Goal: Information Seeking & Learning: Understand process/instructions

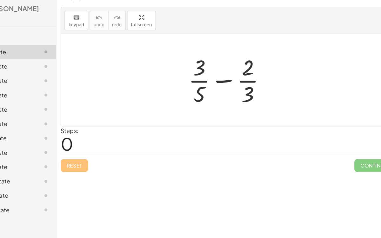
click at [223, 88] on div at bounding box center [232, 88] width 79 height 49
drag, startPoint x: 208, startPoint y: 80, endPoint x: 267, endPoint y: 105, distance: 64.2
click at [267, 105] on div at bounding box center [232, 88] width 79 height 49
drag, startPoint x: 204, startPoint y: 79, endPoint x: 253, endPoint y: 103, distance: 54.6
click at [253, 103] on div at bounding box center [232, 88] width 79 height 49
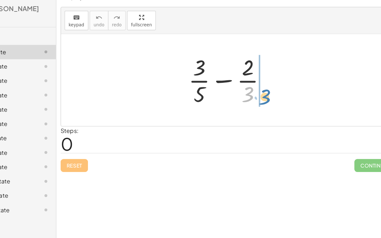
drag, startPoint x: 252, startPoint y: 103, endPoint x: 265, endPoint y: 104, distance: 12.7
click at [265, 104] on div at bounding box center [232, 88] width 79 height 49
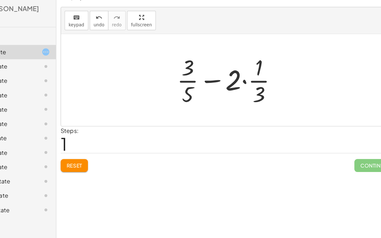
click at [242, 90] on div at bounding box center [232, 88] width 99 height 49
click at [244, 89] on div at bounding box center [232, 88] width 99 height 49
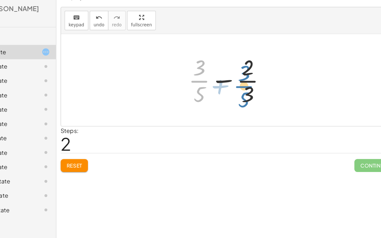
drag, startPoint x: 201, startPoint y: 94, endPoint x: 242, endPoint y: 99, distance: 41.2
click at [242, 99] on div at bounding box center [232, 88] width 79 height 49
drag, startPoint x: 204, startPoint y: 97, endPoint x: 243, endPoint y: 100, distance: 39.7
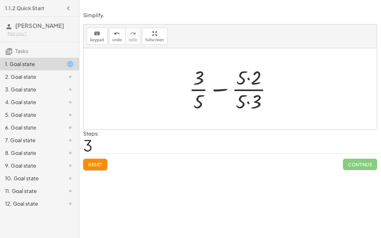
click at [247, 76] on div at bounding box center [233, 88] width 94 height 49
click at [248, 100] on div at bounding box center [233, 88] width 94 height 49
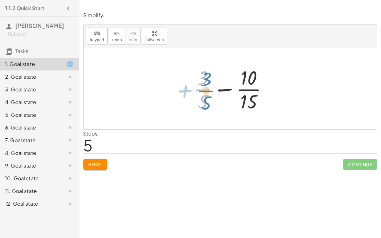
drag, startPoint x: 206, startPoint y: 94, endPoint x: 210, endPoint y: 96, distance: 4.1
click at [210, 96] on div at bounding box center [232, 88] width 85 height 49
drag, startPoint x: 253, startPoint y: 106, endPoint x: 207, endPoint y: 79, distance: 53.0
click at [207, 79] on div at bounding box center [232, 88] width 85 height 49
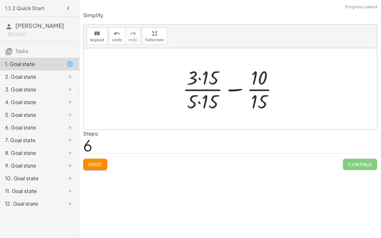
click at [202, 77] on div at bounding box center [232, 88] width 107 height 49
click at [198, 102] on div at bounding box center [233, 88] width 106 height 49
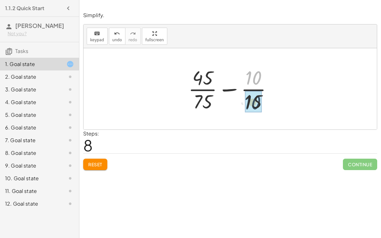
drag, startPoint x: 252, startPoint y: 78, endPoint x: 251, endPoint y: 102, distance: 23.5
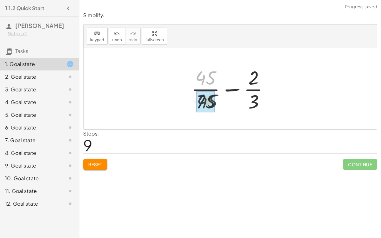
drag, startPoint x: 211, startPoint y: 82, endPoint x: 213, endPoint y: 106, distance: 24.5
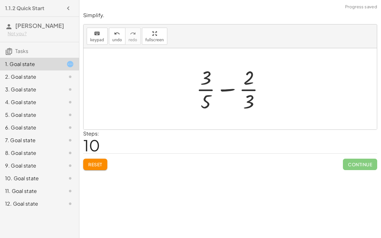
click at [221, 89] on div at bounding box center [232, 88] width 79 height 49
drag, startPoint x: 246, startPoint y: 84, endPoint x: 251, endPoint y: 100, distance: 17.1
click at [251, 100] on div at bounding box center [232, 88] width 79 height 49
drag, startPoint x: 244, startPoint y: 82, endPoint x: 265, endPoint y: 99, distance: 26.6
click at [265, 99] on div at bounding box center [232, 88] width 79 height 49
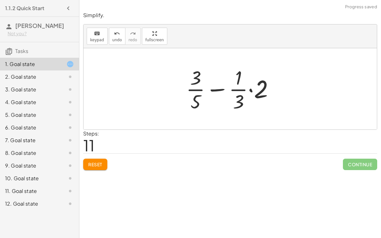
click at [251, 88] on div at bounding box center [232, 88] width 99 height 49
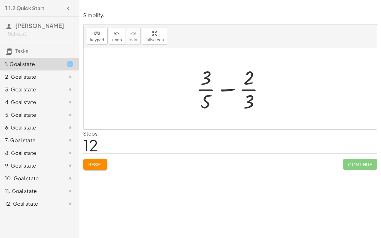
click at [93, 162] on span "Reset" at bounding box center [95, 164] width 14 height 6
click at [128, 80] on div at bounding box center [229, 88] width 293 height 81
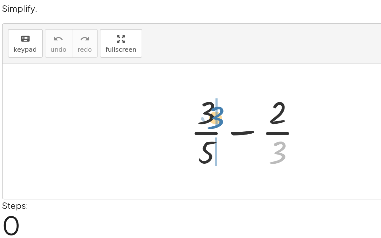
drag, startPoint x: 249, startPoint y: 96, endPoint x: 212, endPoint y: 75, distance: 43.3
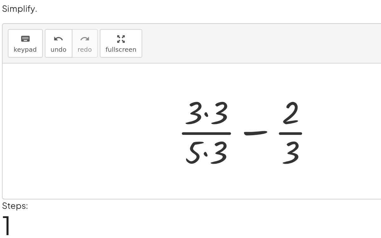
click at [206, 78] on div at bounding box center [232, 88] width 95 height 49
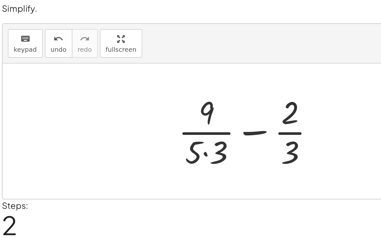
click at [203, 102] on div at bounding box center [233, 88] width 94 height 49
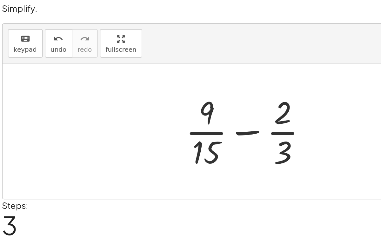
click at [228, 88] on div at bounding box center [232, 88] width 85 height 49
drag, startPoint x: 208, startPoint y: 80, endPoint x: 258, endPoint y: 113, distance: 59.7
click at [258, 113] on div at bounding box center [232, 88] width 85 height 49
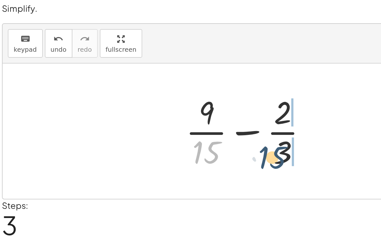
drag, startPoint x: 209, startPoint y: 101, endPoint x: 258, endPoint y: 104, distance: 48.7
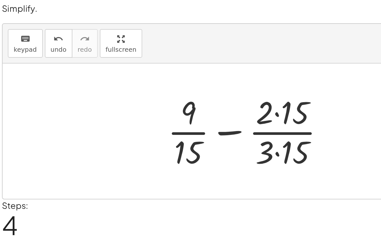
click at [248, 77] on div at bounding box center [232, 88] width 107 height 49
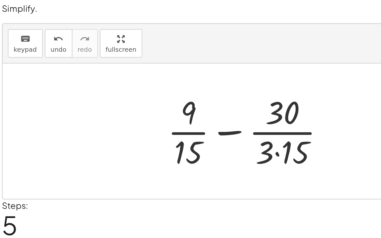
click at [249, 99] on div at bounding box center [232, 88] width 107 height 49
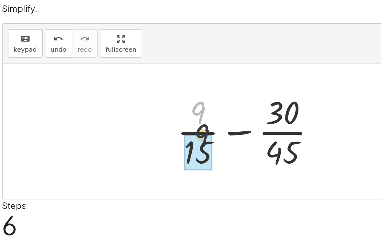
drag, startPoint x: 200, startPoint y: 81, endPoint x: 203, endPoint y: 97, distance: 15.7
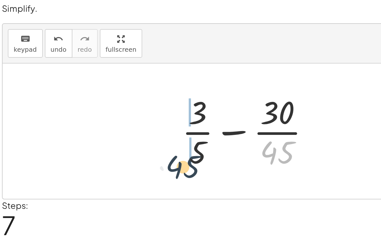
drag, startPoint x: 242, startPoint y: 101, endPoint x: 182, endPoint y: 109, distance: 59.9
click at [182, 109] on div "+ · 3 · 5 − · 2 · 3 + · 3 · 3 · 5 · 3 − · 2 · 3 + · 9 · 5 · 3 − · 2 · 3 + · 9 ·…" at bounding box center [229, 89] width 97 height 52
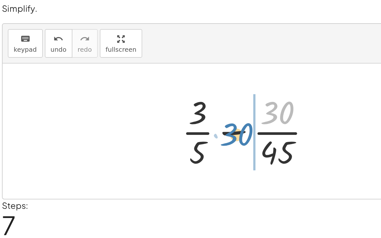
drag, startPoint x: 246, startPoint y: 78, endPoint x: 248, endPoint y: 82, distance: 3.8
click at [248, 82] on div at bounding box center [232, 88] width 89 height 49
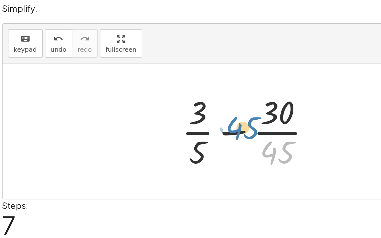
click at [249, 106] on div at bounding box center [232, 88] width 89 height 49
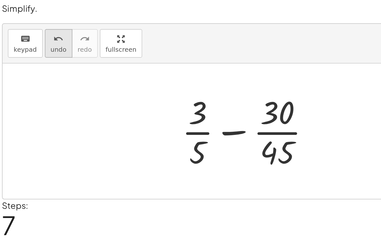
click at [117, 35] on div "undo" at bounding box center [117, 34] width 10 height 8
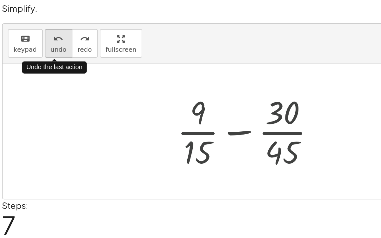
click at [117, 35] on div "undo" at bounding box center [117, 34] width 10 height 8
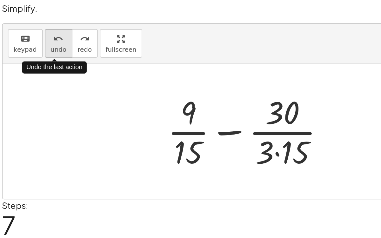
click at [117, 35] on div "undo" at bounding box center [117, 34] width 10 height 8
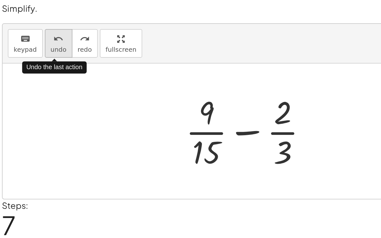
click at [117, 35] on div "undo" at bounding box center [117, 34] width 10 height 8
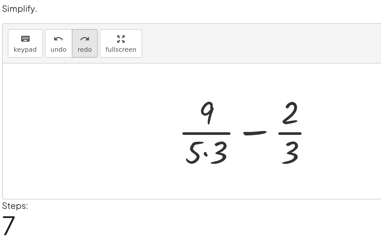
click at [130, 32] on icon "redo" at bounding box center [133, 34] width 6 height 8
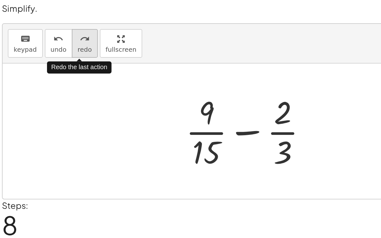
click at [130, 32] on icon "redo" at bounding box center [133, 34] width 6 height 8
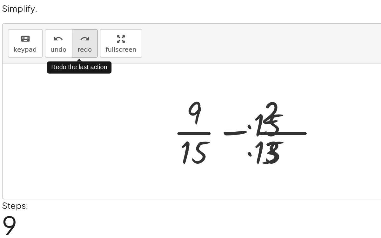
click at [130, 32] on icon "redo" at bounding box center [133, 34] width 6 height 8
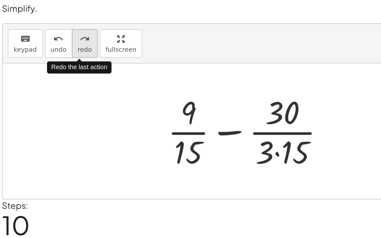
click at [130, 32] on icon "redo" at bounding box center [133, 34] width 6 height 8
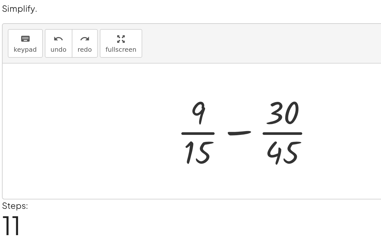
click at [201, 75] on div at bounding box center [232, 88] width 95 height 49
drag, startPoint x: 201, startPoint y: 75, endPoint x: 194, endPoint y: 68, distance: 9.9
click at [194, 68] on div at bounding box center [232, 88] width 95 height 49
click at [222, 89] on div at bounding box center [232, 88] width 95 height 49
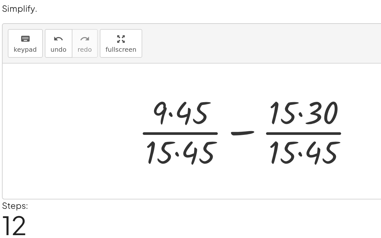
click at [185, 77] on div at bounding box center [233, 88] width 142 height 49
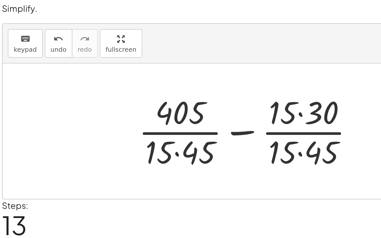
click at [189, 102] on div at bounding box center [233, 88] width 142 height 49
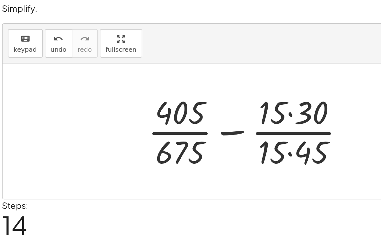
click at [257, 77] on div at bounding box center [232, 88] width 130 height 49
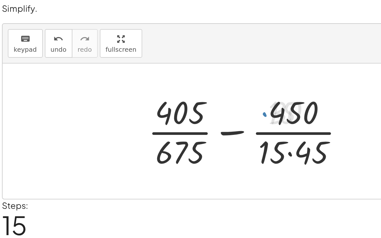
click at [257, 100] on div at bounding box center [232, 88] width 130 height 49
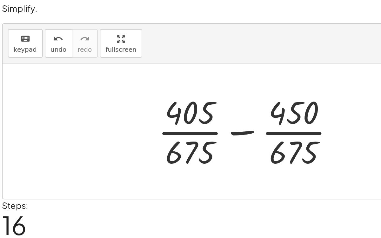
click at [230, 89] on div at bounding box center [233, 88] width 118 height 49
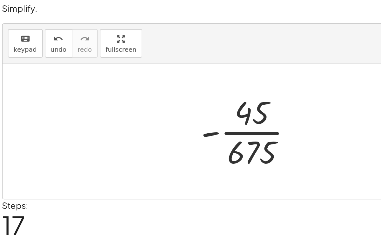
click at [206, 88] on div at bounding box center [232, 88] width 67 height 49
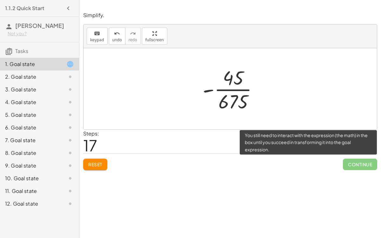
click at [365, 167] on span "Continue" at bounding box center [360, 164] width 34 height 11
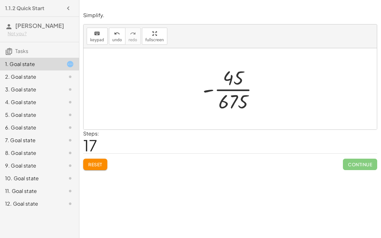
click at [227, 89] on div at bounding box center [232, 88] width 67 height 49
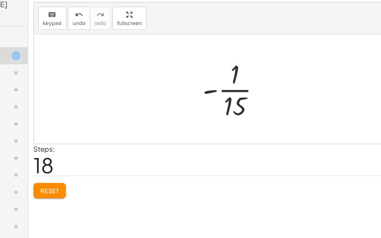
click at [237, 88] on div at bounding box center [233, 88] width 54 height 49
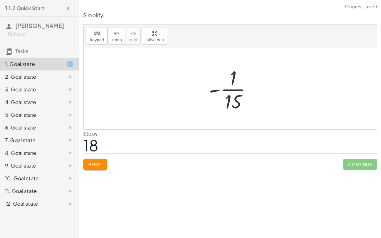
click at [233, 99] on div at bounding box center [233, 88] width 54 height 49
click at [212, 89] on div at bounding box center [233, 88] width 54 height 49
drag, startPoint x: 233, startPoint y: 80, endPoint x: 239, endPoint y: 102, distance: 23.2
drag, startPoint x: 239, startPoint y: 102, endPoint x: 235, endPoint y: 78, distance: 24.1
click at [235, 78] on div at bounding box center [233, 88] width 54 height 49
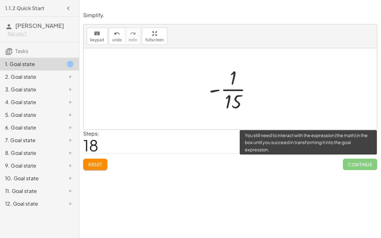
click at [344, 161] on span "Continue" at bounding box center [360, 164] width 34 height 11
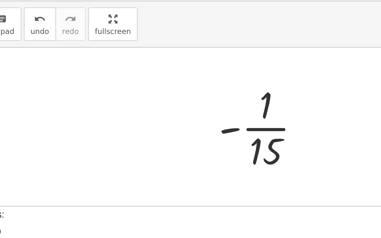
click at [213, 89] on div at bounding box center [233, 88] width 54 height 49
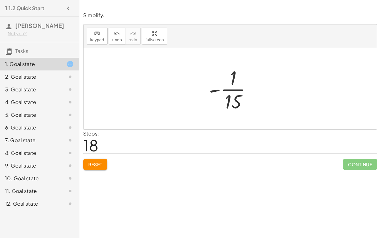
click at [93, 167] on button "Reset" at bounding box center [95, 164] width 24 height 11
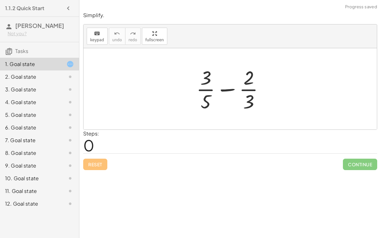
click at [226, 89] on div at bounding box center [232, 88] width 79 height 49
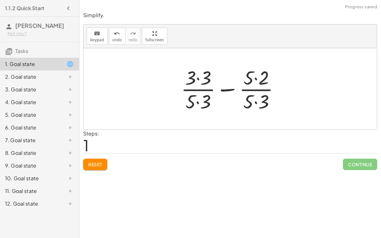
click at [199, 78] on div at bounding box center [232, 88] width 109 height 49
click at [255, 77] on div at bounding box center [232, 88] width 109 height 49
click at [254, 101] on div at bounding box center [232, 88] width 109 height 49
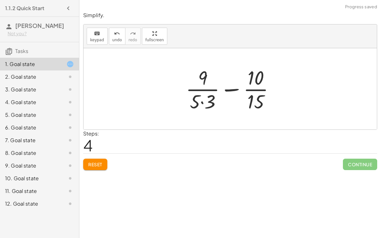
click at [202, 103] on div at bounding box center [232, 88] width 100 height 49
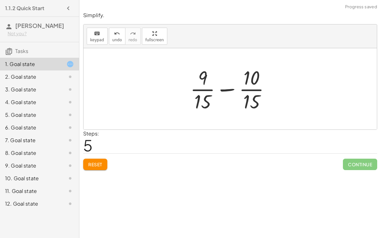
click at [223, 88] on div at bounding box center [232, 88] width 91 height 49
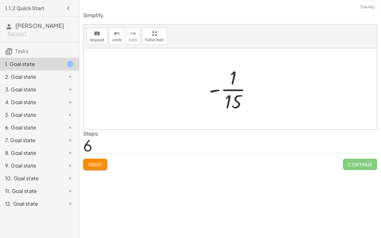
click at [230, 90] on div at bounding box center [233, 88] width 54 height 49
drag, startPoint x: 218, startPoint y: 89, endPoint x: 238, endPoint y: 95, distance: 21.5
click at [238, 95] on div at bounding box center [233, 88] width 54 height 49
click at [224, 85] on div at bounding box center [232, 88] width 51 height 49
click at [224, 87] on div at bounding box center [232, 88] width 51 height 49
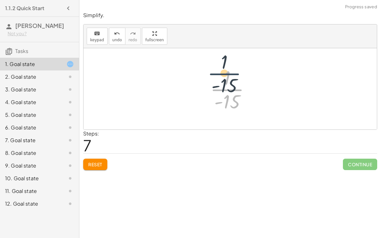
drag, startPoint x: 225, startPoint y: 94, endPoint x: 221, endPoint y: 76, distance: 17.8
click at [221, 76] on div at bounding box center [232, 88] width 51 height 49
click at [226, 87] on div at bounding box center [232, 88] width 51 height 49
click at [226, 87] on div at bounding box center [232, 88] width 95 height 31
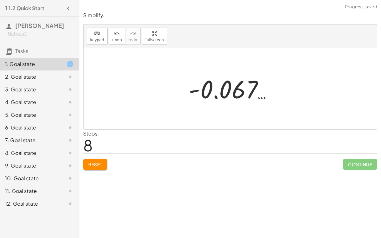
click at [216, 96] on div at bounding box center [232, 88] width 95 height 31
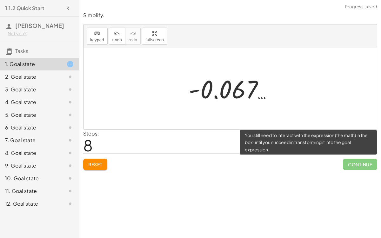
click at [365, 159] on span "Continue" at bounding box center [360, 164] width 34 height 11
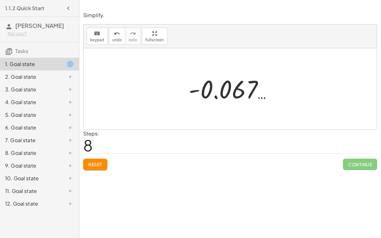
click at [266, 95] on div at bounding box center [232, 88] width 95 height 31
click at [216, 97] on div at bounding box center [232, 88] width 95 height 31
click at [216, 98] on div at bounding box center [232, 88] width 95 height 31
click at [114, 38] on span "undo" at bounding box center [117, 40] width 10 height 4
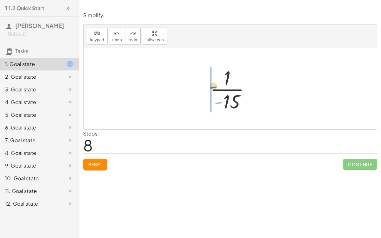
drag, startPoint x: 217, startPoint y: 103, endPoint x: 211, endPoint y: 85, distance: 18.7
click at [211, 85] on div at bounding box center [232, 88] width 51 height 49
click at [212, 89] on div at bounding box center [233, 88] width 54 height 49
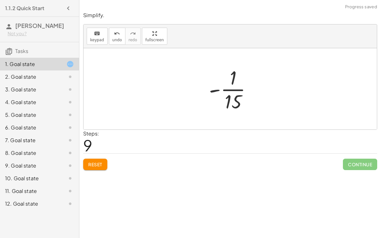
click at [212, 89] on div at bounding box center [233, 88] width 54 height 49
drag, startPoint x: 232, startPoint y: 77, endPoint x: 230, endPoint y: 97, distance: 20.1
drag, startPoint x: 230, startPoint y: 97, endPoint x: 230, endPoint y: 75, distance: 22.5
click at [230, 75] on div at bounding box center [233, 88] width 54 height 49
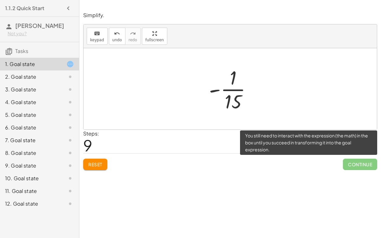
click at [365, 165] on span "Continue" at bounding box center [360, 164] width 34 height 11
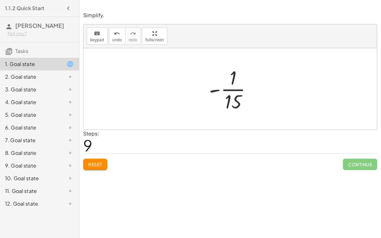
click at [43, 79] on div "2. Goal state" at bounding box center [30, 77] width 51 height 8
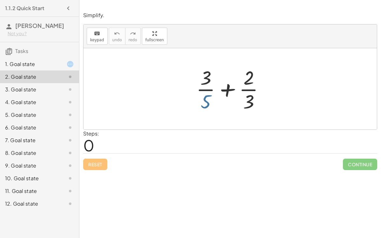
click at [209, 99] on div at bounding box center [232, 88] width 79 height 49
click at [229, 86] on div at bounding box center [232, 88] width 79 height 49
click at [229, 88] on div at bounding box center [232, 88] width 79 height 49
click at [228, 87] on div at bounding box center [232, 88] width 79 height 49
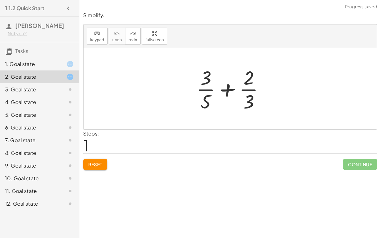
click at [228, 87] on div at bounding box center [232, 88] width 79 height 49
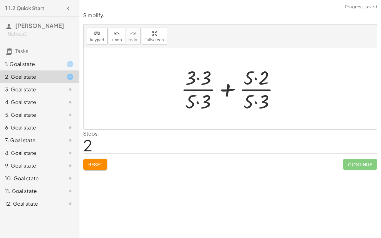
click at [198, 78] on div at bounding box center [232, 88] width 109 height 49
click at [198, 102] on div at bounding box center [232, 88] width 109 height 49
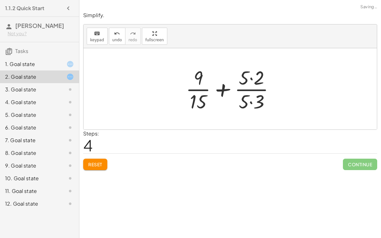
click at [249, 79] on div at bounding box center [232, 88] width 100 height 49
click at [251, 102] on div at bounding box center [232, 88] width 100 height 49
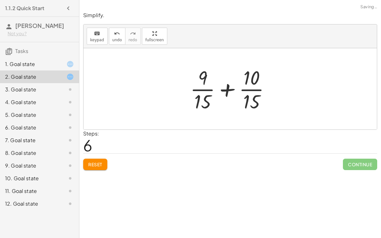
click at [224, 84] on div at bounding box center [232, 88] width 91 height 49
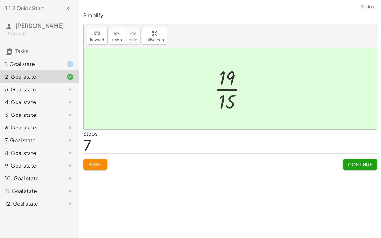
click at [225, 78] on div at bounding box center [232, 88] width 43 height 49
click at [351, 162] on span "Continue" at bounding box center [360, 164] width 24 height 6
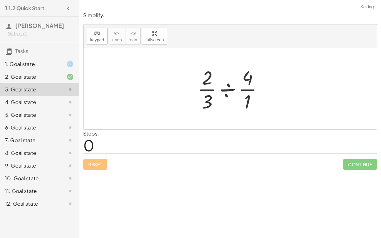
click at [220, 89] on div at bounding box center [232, 88] width 77 height 49
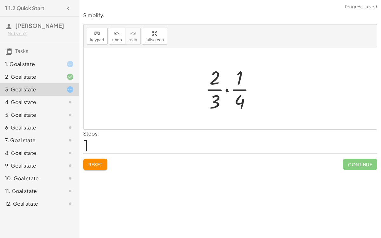
click at [237, 83] on div at bounding box center [232, 88] width 61 height 49
click at [224, 89] on div at bounding box center [232, 88] width 61 height 49
click at [224, 89] on div at bounding box center [233, 88] width 52 height 49
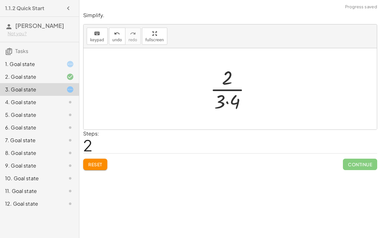
click at [227, 100] on div at bounding box center [233, 88] width 52 height 49
click at [227, 100] on div at bounding box center [232, 88] width 43 height 49
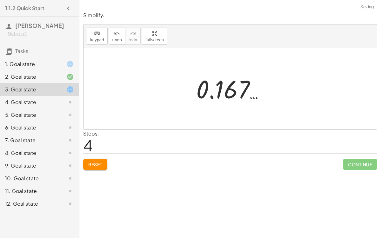
click at [211, 95] on div at bounding box center [232, 88] width 79 height 31
click at [353, 158] on div "Continue" at bounding box center [360, 162] width 34 height 16
click at [218, 96] on div at bounding box center [232, 88] width 79 height 31
click at [203, 90] on div at bounding box center [232, 88] width 79 height 31
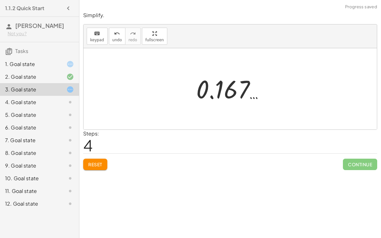
click at [231, 86] on div at bounding box center [232, 88] width 79 height 31
click at [212, 95] on div at bounding box center [232, 88] width 79 height 31
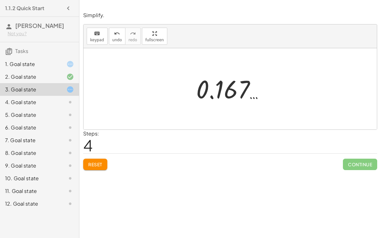
click at [212, 95] on div at bounding box center [232, 88] width 79 height 31
click at [109, 31] on button "undo undo" at bounding box center [117, 36] width 16 height 17
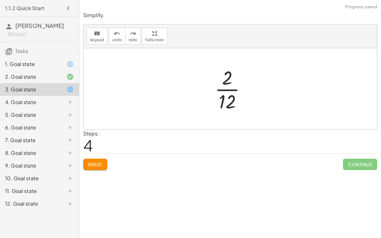
click at [234, 102] on div at bounding box center [232, 88] width 43 height 49
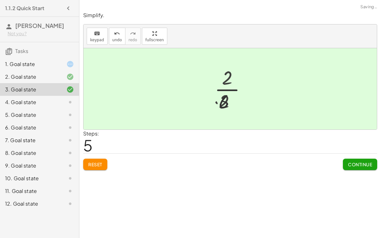
click at [234, 102] on div at bounding box center [232, 88] width 36 height 49
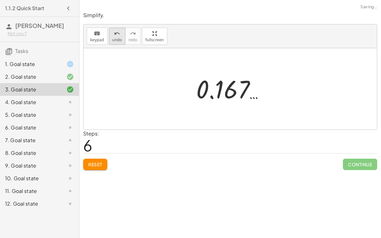
click at [109, 39] on button "undo undo" at bounding box center [117, 36] width 16 height 17
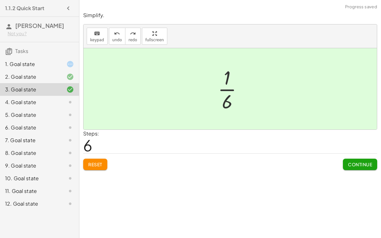
click at [363, 160] on button "Continue" at bounding box center [360, 164] width 34 height 11
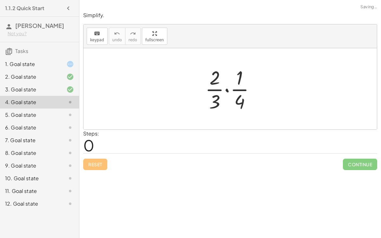
click at [226, 88] on div at bounding box center [232, 88] width 61 height 49
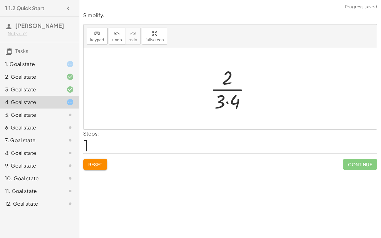
click at [227, 78] on div at bounding box center [233, 88] width 52 height 49
click at [227, 99] on div at bounding box center [233, 88] width 52 height 49
click at [227, 99] on div at bounding box center [232, 88] width 43 height 49
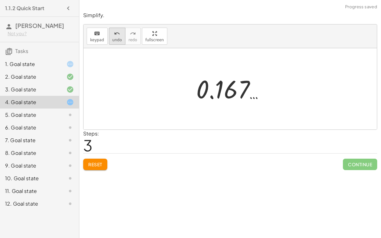
click at [116, 37] on button "undo undo" at bounding box center [117, 36] width 16 height 17
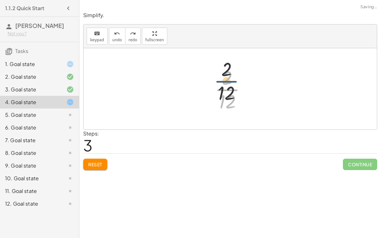
drag, startPoint x: 229, startPoint y: 92, endPoint x: 227, endPoint y: 78, distance: 14.4
click at [227, 78] on div at bounding box center [232, 88] width 43 height 49
click at [227, 89] on div at bounding box center [232, 88] width 43 height 49
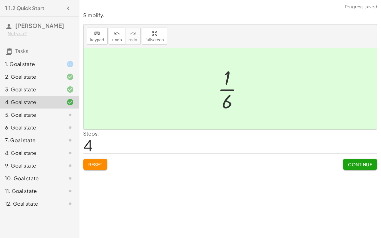
click at [364, 166] on span "Continue" at bounding box center [360, 164] width 24 height 6
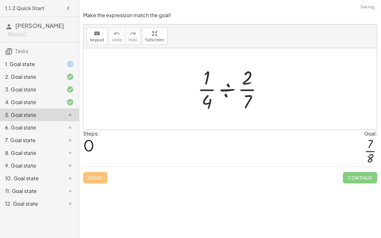
click at [227, 90] on div at bounding box center [232, 88] width 76 height 49
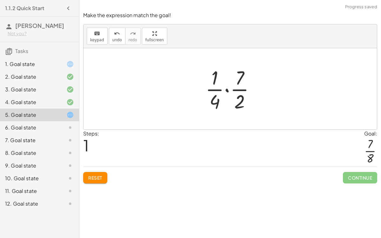
click at [229, 89] on div at bounding box center [232, 88] width 61 height 49
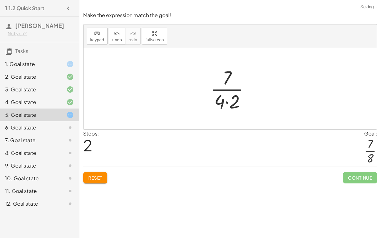
click at [226, 101] on div at bounding box center [232, 88] width 51 height 49
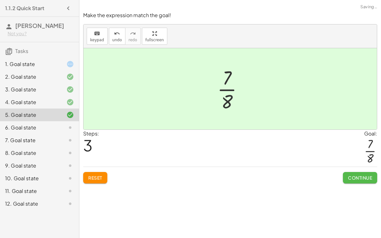
click at [359, 178] on span "Continue" at bounding box center [360, 178] width 24 height 6
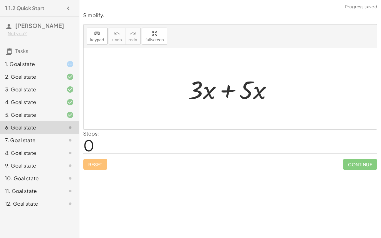
click at [226, 88] on div at bounding box center [232, 89] width 95 height 33
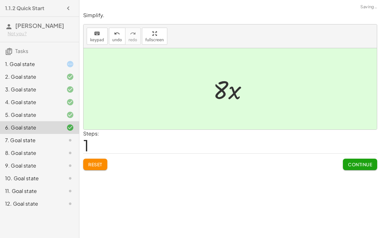
click at [364, 165] on span "Continue" at bounding box center [360, 164] width 24 height 6
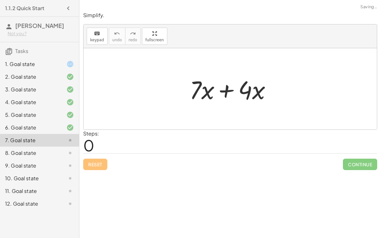
click at [226, 89] on div at bounding box center [232, 89] width 93 height 33
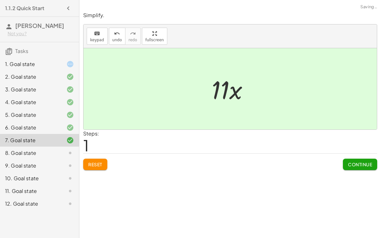
click at [348, 163] on span "Continue" at bounding box center [360, 164] width 24 height 6
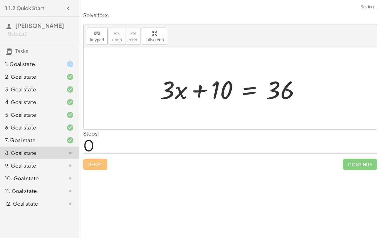
click at [200, 85] on div at bounding box center [233, 89] width 152 height 33
click at [247, 92] on div at bounding box center [233, 89] width 152 height 33
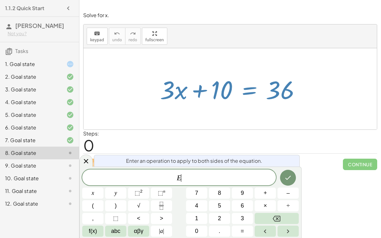
click at [199, 176] on span "E ​" at bounding box center [178, 178] width 193 height 9
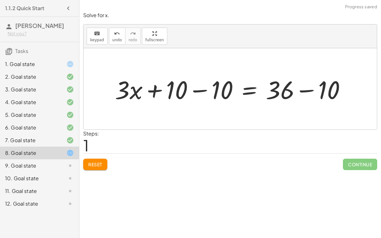
click at [199, 90] on div at bounding box center [233, 89] width 242 height 33
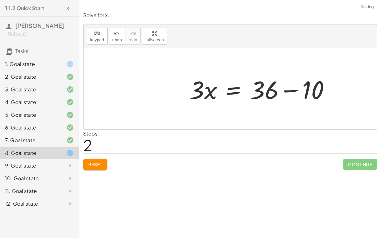
click at [301, 92] on div at bounding box center [262, 89] width 152 height 33
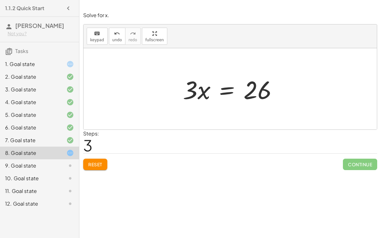
click at [226, 88] on div at bounding box center [233, 89] width 106 height 33
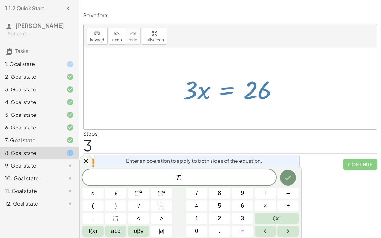
click at [226, 88] on div at bounding box center [233, 89] width 106 height 33
click at [218, 182] on span "E ​" at bounding box center [178, 178] width 193 height 9
click at [262, 184] on button "+" at bounding box center [264, 192] width 21 height 11
click at [288, 184] on button "Backspace" at bounding box center [276, 218] width 44 height 11
click at [287, 184] on span "÷" at bounding box center [287, 205] width 3 height 9
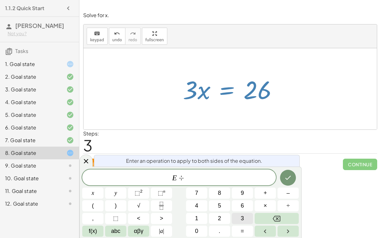
click at [249, 184] on button "3" at bounding box center [242, 218] width 21 height 11
click at [285, 183] on button "Done" at bounding box center [288, 178] width 16 height 16
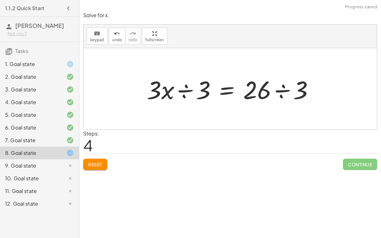
click at [182, 91] on div at bounding box center [232, 89] width 178 height 33
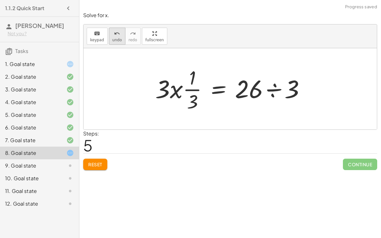
click at [109, 44] on button "undo undo" at bounding box center [117, 36] width 16 height 17
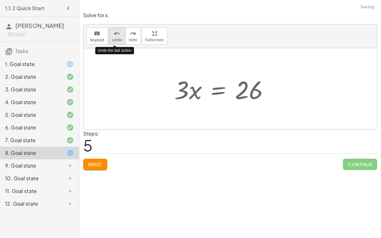
click at [110, 44] on button "undo undo" at bounding box center [117, 36] width 16 height 17
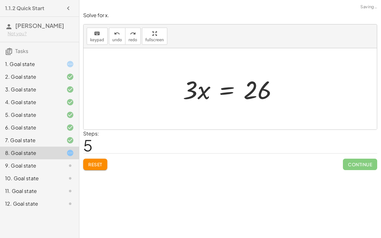
click at [220, 92] on div at bounding box center [233, 89] width 106 height 33
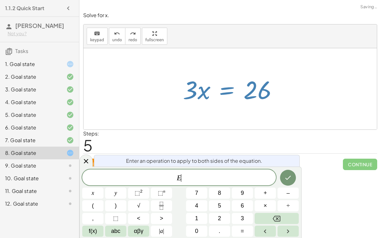
click at [228, 177] on span "E ​" at bounding box center [178, 178] width 193 height 9
click at [240, 144] on div "Steps: 5" at bounding box center [230, 141] width 294 height 23
click at [83, 156] on div at bounding box center [85, 160] width 13 height 12
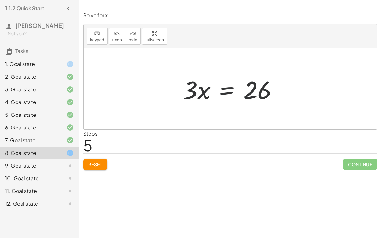
click at [169, 91] on div at bounding box center [229, 88] width 293 height 81
click at [206, 88] on div at bounding box center [233, 89] width 106 height 33
drag, startPoint x: 192, startPoint y: 90, endPoint x: 246, endPoint y: 94, distance: 54.0
click at [246, 94] on div at bounding box center [233, 89] width 106 height 33
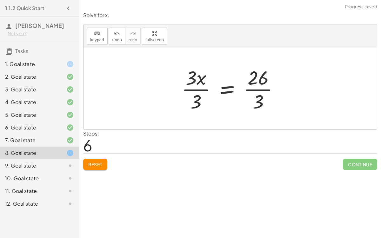
click at [198, 89] on div at bounding box center [232, 88] width 108 height 49
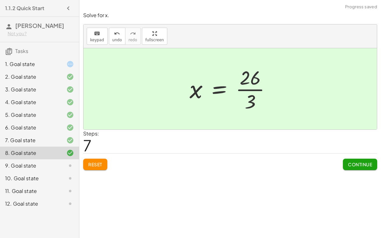
click at [353, 161] on span "Continue" at bounding box center [360, 164] width 24 height 6
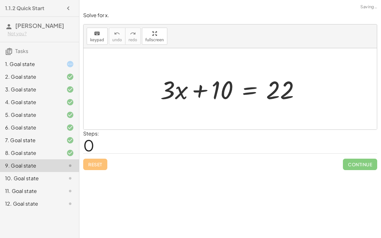
click at [200, 87] on div at bounding box center [232, 89] width 151 height 33
click at [251, 88] on div at bounding box center [232, 89] width 151 height 33
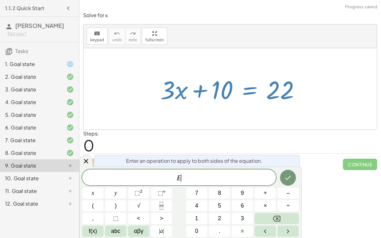
click at [194, 175] on span "E ​" at bounding box center [178, 178] width 193 height 9
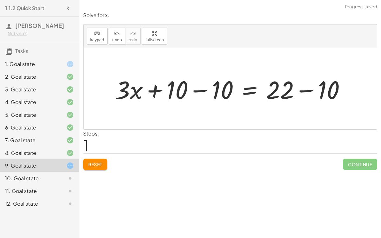
click at [200, 90] on div at bounding box center [232, 89] width 241 height 33
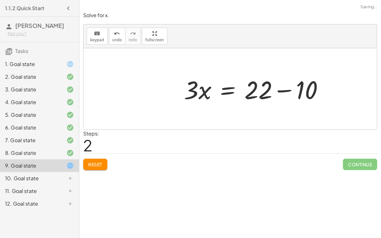
click at [302, 88] on div at bounding box center [255, 89] width 151 height 33
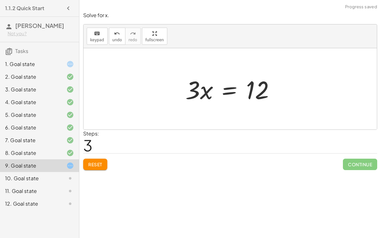
click at [225, 91] on div at bounding box center [232, 89] width 101 height 33
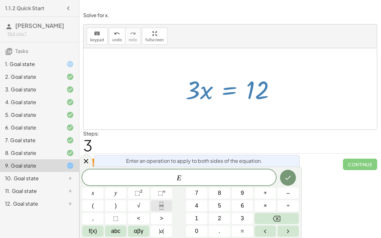
click at [163, 184] on icon "Fraction" at bounding box center [161, 206] width 8 height 8
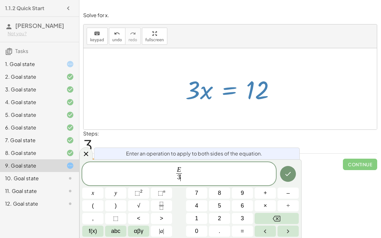
click at [103, 184] on div at bounding box center [92, 192] width 21 height 11
click at [287, 175] on icon "Done" at bounding box center [288, 174] width 6 height 4
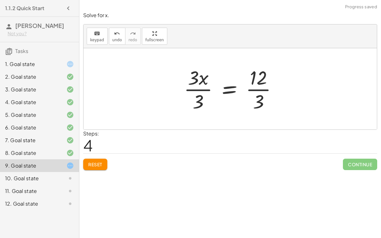
click at [193, 89] on div at bounding box center [232, 88] width 105 height 49
click at [268, 88] on div at bounding box center [240, 88] width 89 height 49
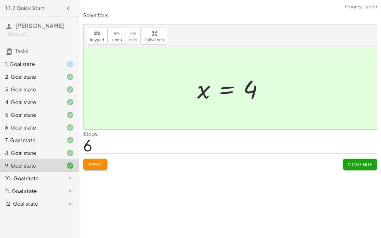
click at [349, 160] on button "Continue" at bounding box center [360, 164] width 34 height 11
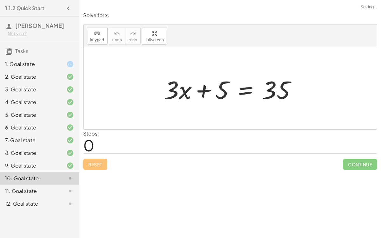
click at [236, 86] on div at bounding box center [232, 89] width 143 height 33
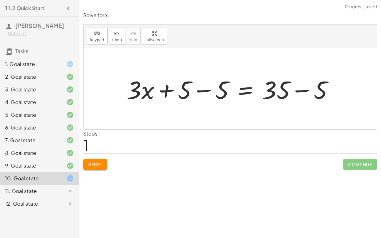
click at [203, 89] on div at bounding box center [232, 89] width 218 height 33
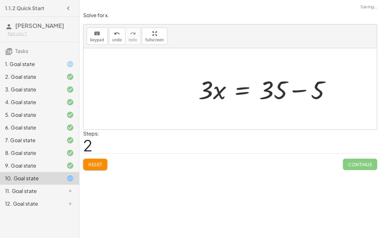
click at [295, 91] on div at bounding box center [266, 89] width 143 height 33
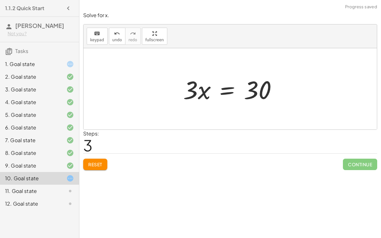
click at [220, 93] on div at bounding box center [232, 89] width 105 height 33
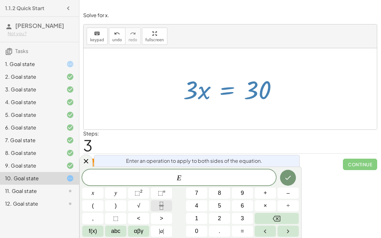
click at [163, 184] on icon "Fraction" at bounding box center [161, 206] width 8 height 8
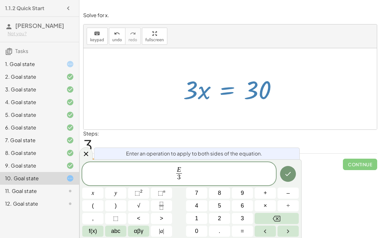
click at [103, 184] on div at bounding box center [92, 192] width 21 height 11
click at [282, 174] on button "Done" at bounding box center [288, 174] width 16 height 16
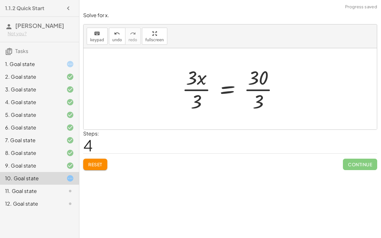
click at [196, 89] on div at bounding box center [233, 88] width 108 height 49
click at [261, 88] on div at bounding box center [240, 88] width 92 height 49
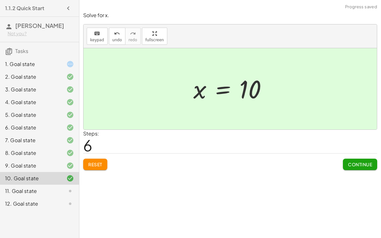
click at [348, 162] on span "Continue" at bounding box center [360, 164] width 24 height 6
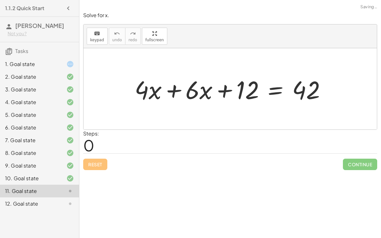
click at [174, 87] on div at bounding box center [232, 89] width 203 height 33
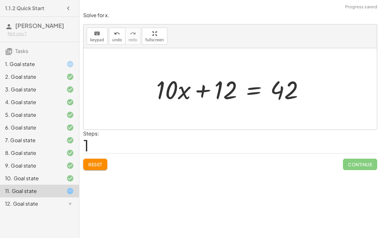
click at [249, 92] on div at bounding box center [232, 89] width 159 height 33
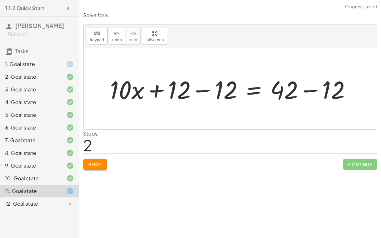
click at [204, 86] on div at bounding box center [233, 89] width 252 height 33
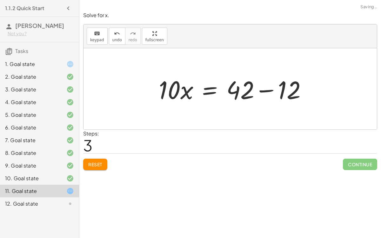
click at [306, 90] on div at bounding box center [234, 89] width 159 height 33
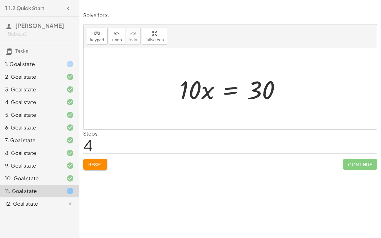
click at [227, 94] on div at bounding box center [232, 89] width 112 height 33
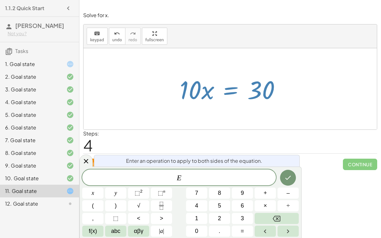
click at [190, 174] on span "E ​" at bounding box center [178, 178] width 193 height 9
click at [171, 184] on button "Fraction" at bounding box center [161, 205] width 21 height 11
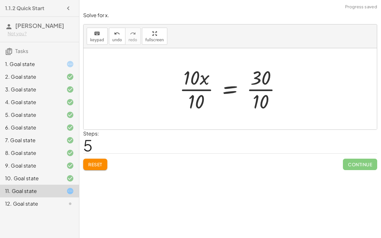
click at [192, 88] on div at bounding box center [232, 88] width 113 height 49
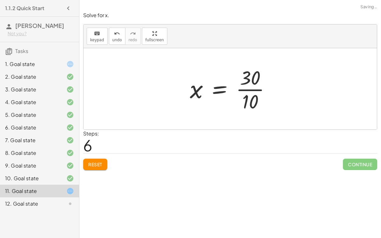
click at [259, 87] on div at bounding box center [233, 88] width 92 height 49
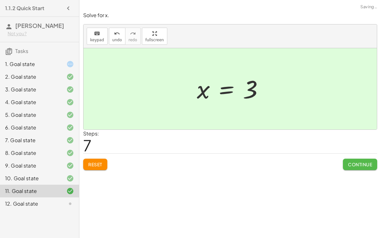
click at [350, 160] on button "Continue" at bounding box center [360, 164] width 34 height 11
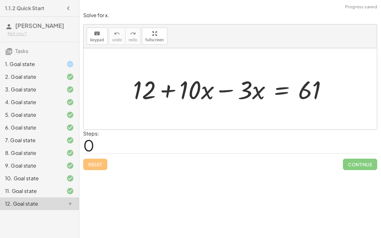
click at [222, 89] on div at bounding box center [233, 89] width 206 height 33
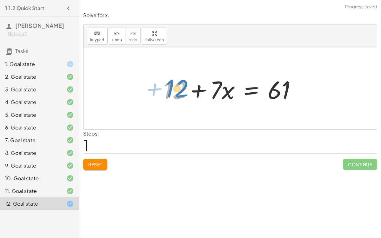
drag, startPoint x: 180, startPoint y: 89, endPoint x: 170, endPoint y: 88, distance: 10.3
click at [170, 88] on div at bounding box center [232, 89] width 144 height 33
click at [246, 89] on div at bounding box center [232, 89] width 144 height 33
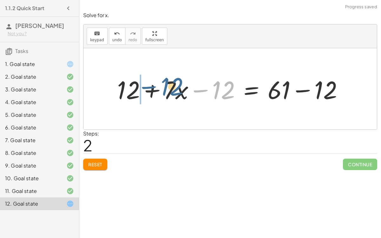
drag, startPoint x: 226, startPoint y: 80, endPoint x: 168, endPoint y: 75, distance: 58.0
click at [168, 75] on div at bounding box center [232, 89] width 237 height 33
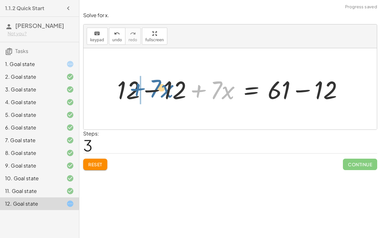
drag, startPoint x: 198, startPoint y: 87, endPoint x: 136, endPoint y: 85, distance: 61.9
click at [136, 85] on div at bounding box center [232, 89] width 237 height 33
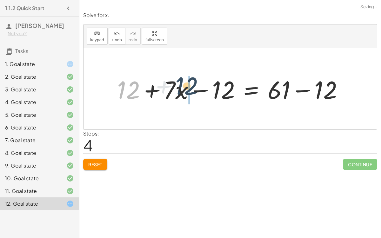
drag, startPoint x: 129, startPoint y: 84, endPoint x: 191, endPoint y: 80, distance: 62.6
click at [191, 80] on div at bounding box center [232, 89] width 237 height 33
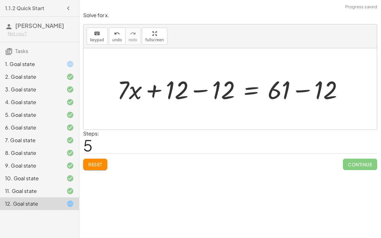
click at [206, 89] on div at bounding box center [232, 89] width 237 height 33
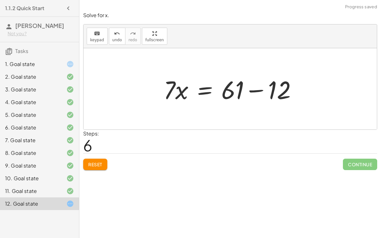
click at [258, 89] on div at bounding box center [232, 89] width 144 height 33
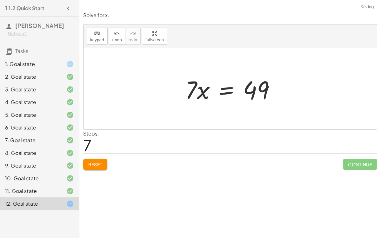
click at [227, 92] on div at bounding box center [233, 89] width 102 height 33
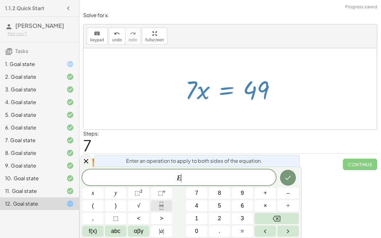
click at [163, 184] on icon "Fraction" at bounding box center [161, 206] width 8 height 8
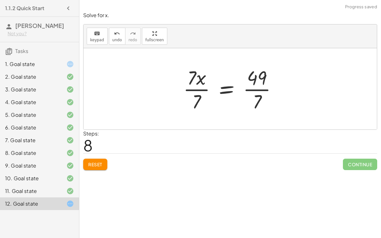
click at [204, 86] on div at bounding box center [232, 88] width 105 height 49
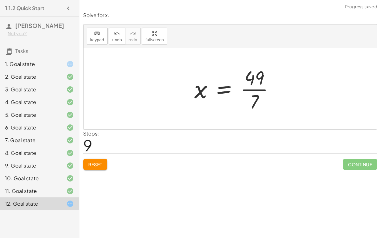
click at [249, 88] on div at bounding box center [236, 88] width 91 height 49
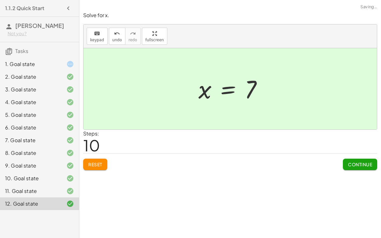
click at [375, 159] on button "Continue" at bounding box center [360, 164] width 34 height 11
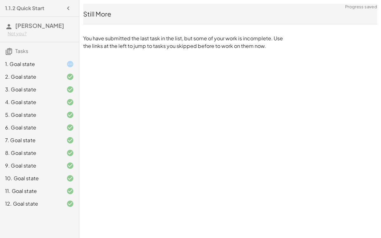
click at [41, 63] on div "1. Goal state" at bounding box center [30, 64] width 51 height 8
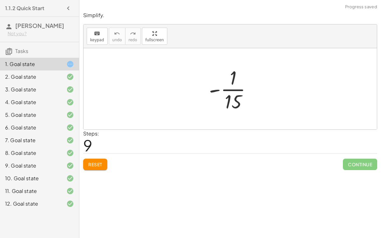
click at [237, 92] on div at bounding box center [233, 88] width 54 height 49
drag, startPoint x: 227, startPoint y: 95, endPoint x: 226, endPoint y: 83, distance: 11.1
click at [226, 83] on div at bounding box center [233, 88] width 54 height 49
click at [97, 167] on button "Reset" at bounding box center [95, 164] width 24 height 11
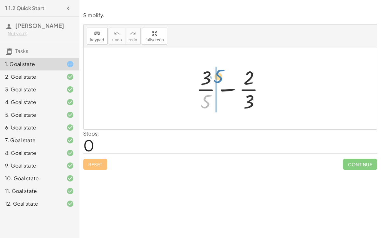
drag, startPoint x: 210, startPoint y: 101, endPoint x: 223, endPoint y: 75, distance: 28.4
click at [223, 75] on div at bounding box center [232, 88] width 79 height 49
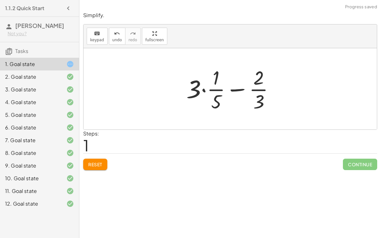
click at [203, 88] on div at bounding box center [232, 88] width 99 height 49
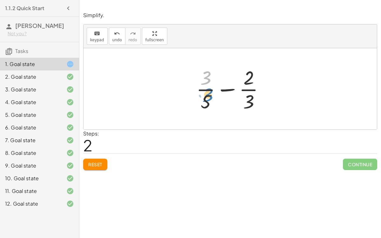
drag, startPoint x: 206, startPoint y: 81, endPoint x: 207, endPoint y: 90, distance: 8.9
click at [207, 90] on div at bounding box center [232, 88] width 79 height 49
drag, startPoint x: 242, startPoint y: 104, endPoint x: 195, endPoint y: 104, distance: 46.3
click at [195, 104] on div at bounding box center [232, 88] width 79 height 49
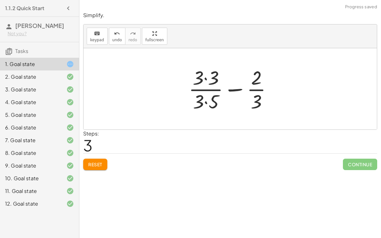
click at [206, 78] on div at bounding box center [232, 88] width 95 height 49
click at [204, 99] on div at bounding box center [233, 88] width 94 height 49
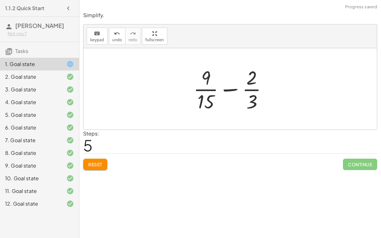
click at [231, 87] on div at bounding box center [232, 88] width 85 height 49
drag, startPoint x: 254, startPoint y: 96, endPoint x: 267, endPoint y: 75, distance: 24.3
click at [267, 75] on div at bounding box center [232, 88] width 85 height 49
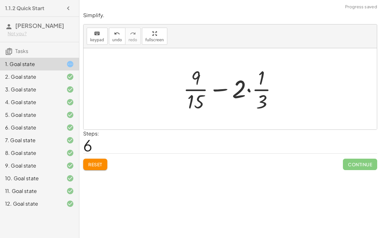
click at [248, 87] on div at bounding box center [232, 88] width 105 height 49
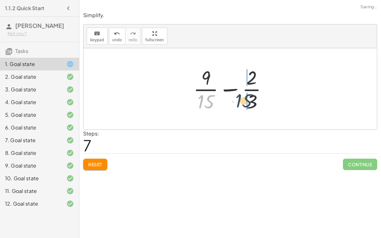
drag, startPoint x: 208, startPoint y: 95, endPoint x: 252, endPoint y: 95, distance: 44.1
click at [252, 95] on div at bounding box center [232, 88] width 85 height 49
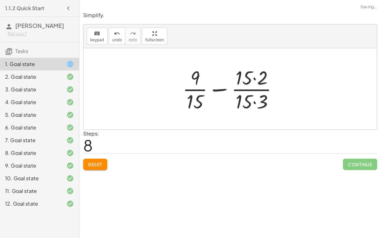
click at [252, 98] on div at bounding box center [232, 88] width 107 height 49
click at [116, 29] on button "undo undo" at bounding box center [117, 36] width 16 height 17
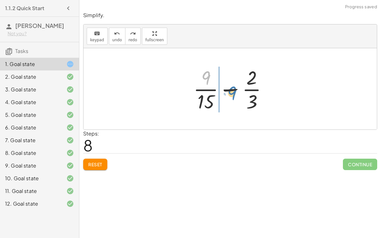
drag, startPoint x: 207, startPoint y: 82, endPoint x: 213, endPoint y: 87, distance: 7.6
click at [213, 87] on div at bounding box center [232, 88] width 85 height 49
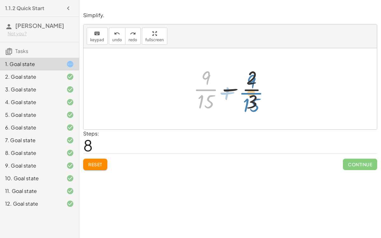
drag, startPoint x: 206, startPoint y: 94, endPoint x: 252, endPoint y: 98, distance: 46.8
click at [252, 98] on div at bounding box center [232, 88] width 85 height 49
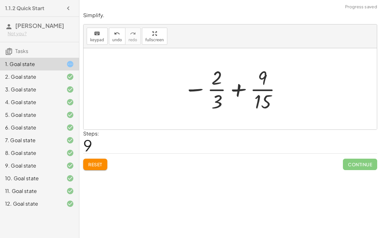
click at [231, 89] on div at bounding box center [232, 88] width 105 height 49
click at [234, 89] on div at bounding box center [232, 88] width 105 height 49
drag, startPoint x: 220, startPoint y: 97, endPoint x: 266, endPoint y: 103, distance: 45.7
click at [266, 103] on div at bounding box center [232, 88] width 105 height 49
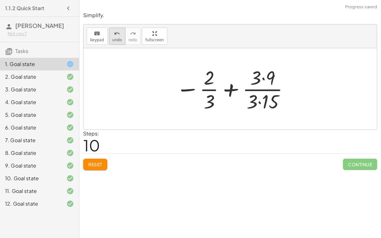
click at [116, 32] on icon "undo" at bounding box center [117, 34] width 6 height 8
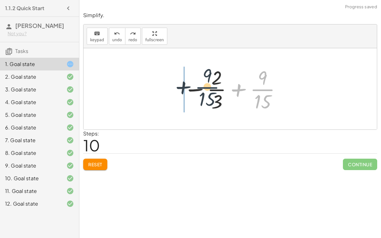
drag, startPoint x: 254, startPoint y: 87, endPoint x: 184, endPoint y: 83, distance: 70.2
click at [184, 83] on div at bounding box center [232, 88] width 105 height 49
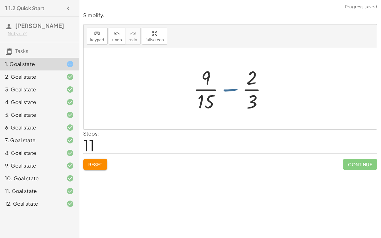
click at [226, 89] on div at bounding box center [232, 88] width 85 height 49
click at [89, 167] on button "Reset" at bounding box center [95, 164] width 24 height 11
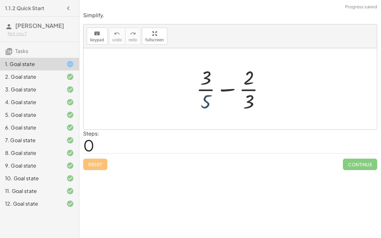
click at [212, 98] on div at bounding box center [232, 88] width 79 height 49
drag, startPoint x: 244, startPoint y: 102, endPoint x: 205, endPoint y: 103, distance: 38.7
click at [205, 103] on div at bounding box center [232, 88] width 79 height 49
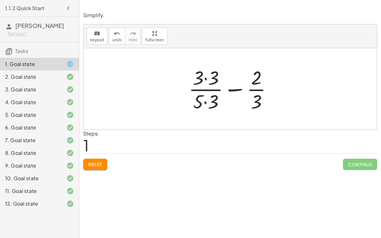
click at [207, 79] on div at bounding box center [232, 88] width 95 height 49
click at [206, 101] on div at bounding box center [233, 88] width 94 height 49
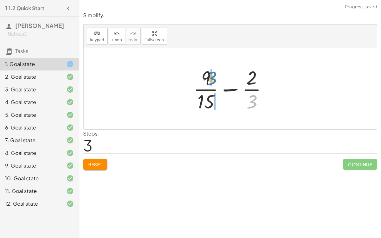
drag, startPoint x: 251, startPoint y: 99, endPoint x: 210, endPoint y: 75, distance: 46.9
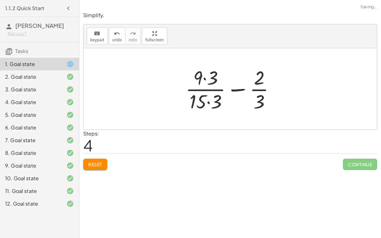
click at [210, 100] on div at bounding box center [232, 88] width 101 height 49
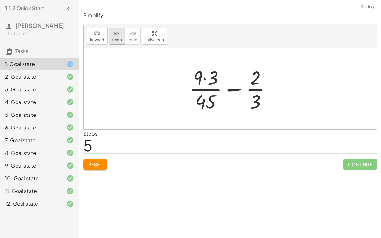
click at [114, 32] on icon "undo" at bounding box center [117, 34] width 6 height 8
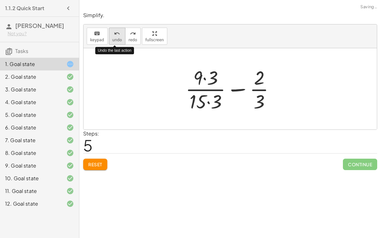
click at [114, 33] on icon "undo" at bounding box center [117, 34] width 6 height 8
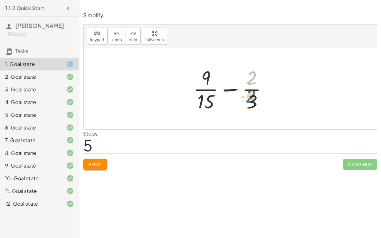
drag, startPoint x: 253, startPoint y: 77, endPoint x: 253, endPoint y: 96, distance: 18.4
click at [253, 96] on div at bounding box center [232, 88] width 85 height 49
drag, startPoint x: 253, startPoint y: 97, endPoint x: 253, endPoint y: 72, distance: 25.7
click at [253, 72] on div at bounding box center [232, 88] width 85 height 49
click at [121, 36] on button "undo undo" at bounding box center [117, 36] width 16 height 17
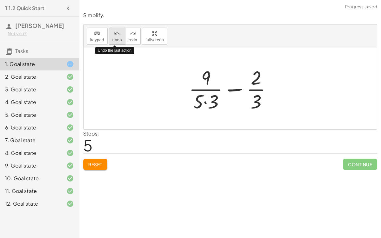
click at [121, 36] on button "undo undo" at bounding box center [117, 36] width 16 height 17
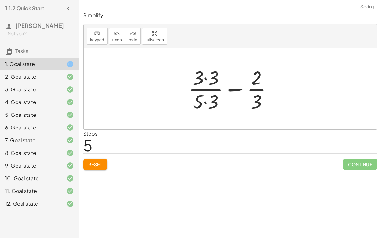
click at [94, 169] on button "Reset" at bounding box center [95, 164] width 24 height 11
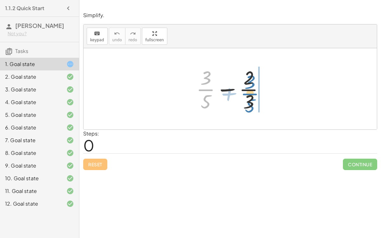
drag, startPoint x: 208, startPoint y: 94, endPoint x: 253, endPoint y: 97, distance: 44.6
click at [253, 97] on div at bounding box center [232, 88] width 79 height 49
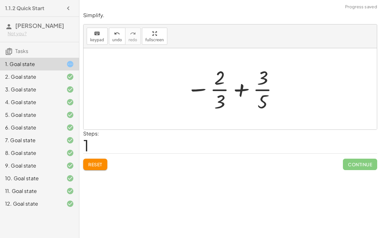
click at [237, 87] on div at bounding box center [232, 88] width 99 height 49
drag, startPoint x: 260, startPoint y: 99, endPoint x: 211, endPoint y: 97, distance: 48.9
click at [211, 97] on div at bounding box center [232, 88] width 99 height 49
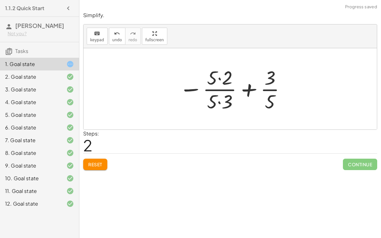
click at [218, 76] on div at bounding box center [233, 88] width 114 height 49
click at [217, 102] on div at bounding box center [233, 88] width 114 height 49
click at [219, 99] on div at bounding box center [233, 88] width 114 height 49
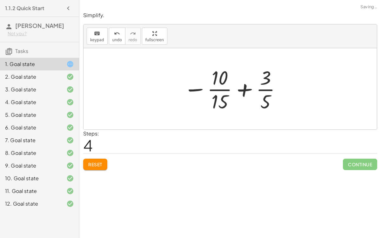
click at [242, 89] on div at bounding box center [232, 88] width 105 height 49
drag, startPoint x: 259, startPoint y: 81, endPoint x: 263, endPoint y: 109, distance: 28.8
click at [263, 109] on div at bounding box center [232, 88] width 105 height 49
drag, startPoint x: 219, startPoint y: 82, endPoint x: 261, endPoint y: 111, distance: 51.1
click at [261, 111] on div at bounding box center [232, 88] width 105 height 49
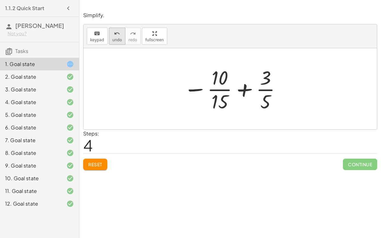
click at [110, 43] on button "undo undo" at bounding box center [117, 36] width 16 height 17
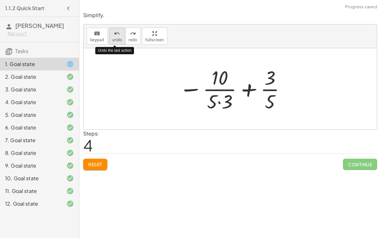
click at [110, 43] on button "undo undo" at bounding box center [117, 36] width 16 height 17
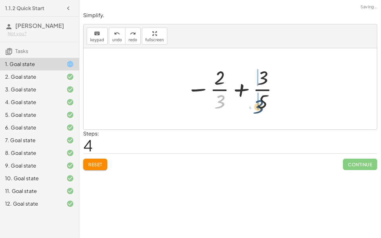
drag, startPoint x: 224, startPoint y: 99, endPoint x: 265, endPoint y: 104, distance: 41.5
click at [265, 104] on div at bounding box center [232, 88] width 99 height 49
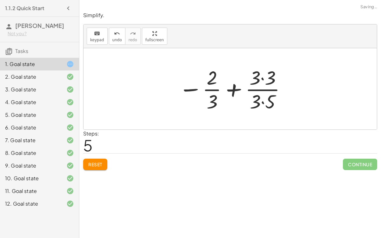
click at [264, 102] on div at bounding box center [232, 88] width 114 height 49
click at [261, 80] on div at bounding box center [232, 88] width 114 height 49
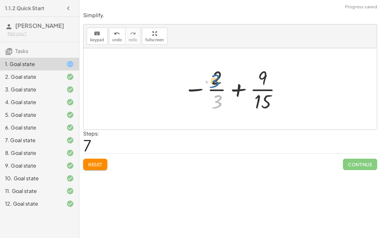
drag, startPoint x: 221, startPoint y: 96, endPoint x: 218, endPoint y: 73, distance: 23.3
click at [218, 73] on div at bounding box center [232, 88] width 105 height 49
drag, startPoint x: 219, startPoint y: 102, endPoint x: 231, endPoint y: 80, distance: 26.0
click at [231, 80] on div at bounding box center [232, 88] width 105 height 49
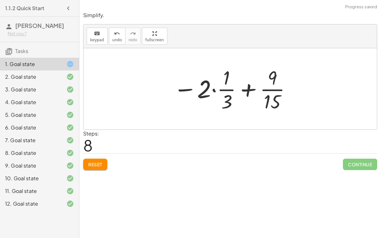
click at [214, 87] on div at bounding box center [232, 88] width 125 height 49
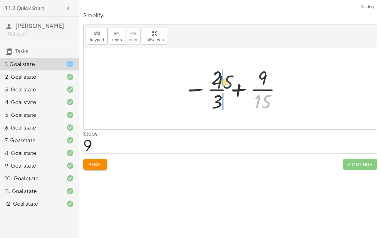
drag, startPoint x: 256, startPoint y: 98, endPoint x: 211, endPoint y: 74, distance: 51.4
click at [211, 74] on div at bounding box center [232, 88] width 105 height 49
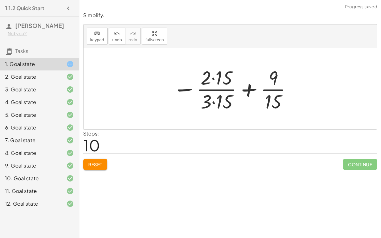
click at [211, 76] on div at bounding box center [232, 88] width 126 height 49
click at [213, 99] on div at bounding box center [232, 88] width 126 height 49
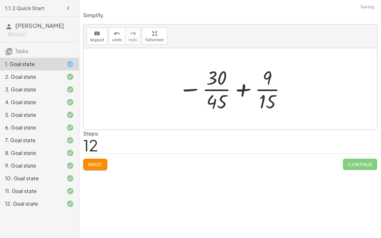
click at [246, 87] on div at bounding box center [232, 88] width 115 height 49
click at [91, 161] on span "Reset" at bounding box center [95, 164] width 14 height 6
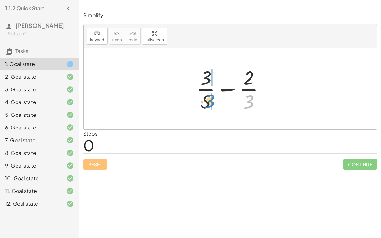
drag, startPoint x: 245, startPoint y: 100, endPoint x: 206, endPoint y: 99, distance: 39.0
click at [206, 99] on div at bounding box center [232, 88] width 79 height 49
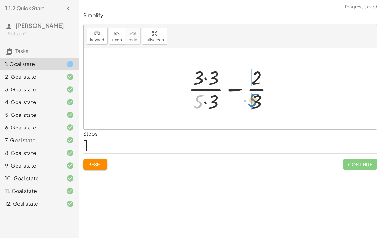
drag, startPoint x: 198, startPoint y: 101, endPoint x: 253, endPoint y: 99, distance: 54.6
click at [253, 99] on div at bounding box center [232, 88] width 95 height 49
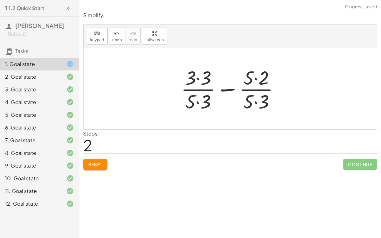
click at [257, 101] on div at bounding box center [232, 88] width 109 height 49
click at [255, 80] on div at bounding box center [232, 88] width 109 height 49
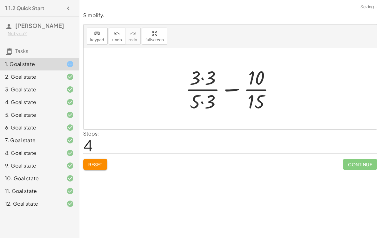
click at [213, 66] on div at bounding box center [232, 88] width 101 height 49
click at [199, 103] on div at bounding box center [232, 88] width 100 height 49
click at [203, 100] on div at bounding box center [232, 88] width 100 height 49
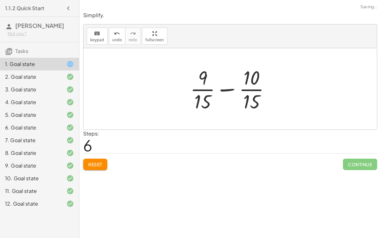
click at [230, 87] on div at bounding box center [232, 88] width 91 height 49
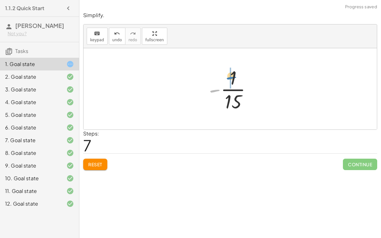
drag, startPoint x: 213, startPoint y: 90, endPoint x: 229, endPoint y: 77, distance: 20.6
click at [229, 77] on div at bounding box center [233, 88] width 54 height 49
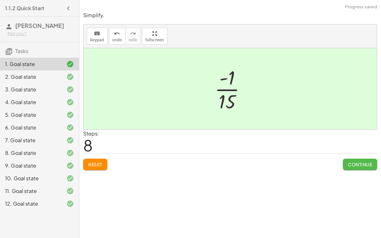
click at [354, 167] on button "Continue" at bounding box center [360, 164] width 34 height 11
